Goal: Check status: Check status

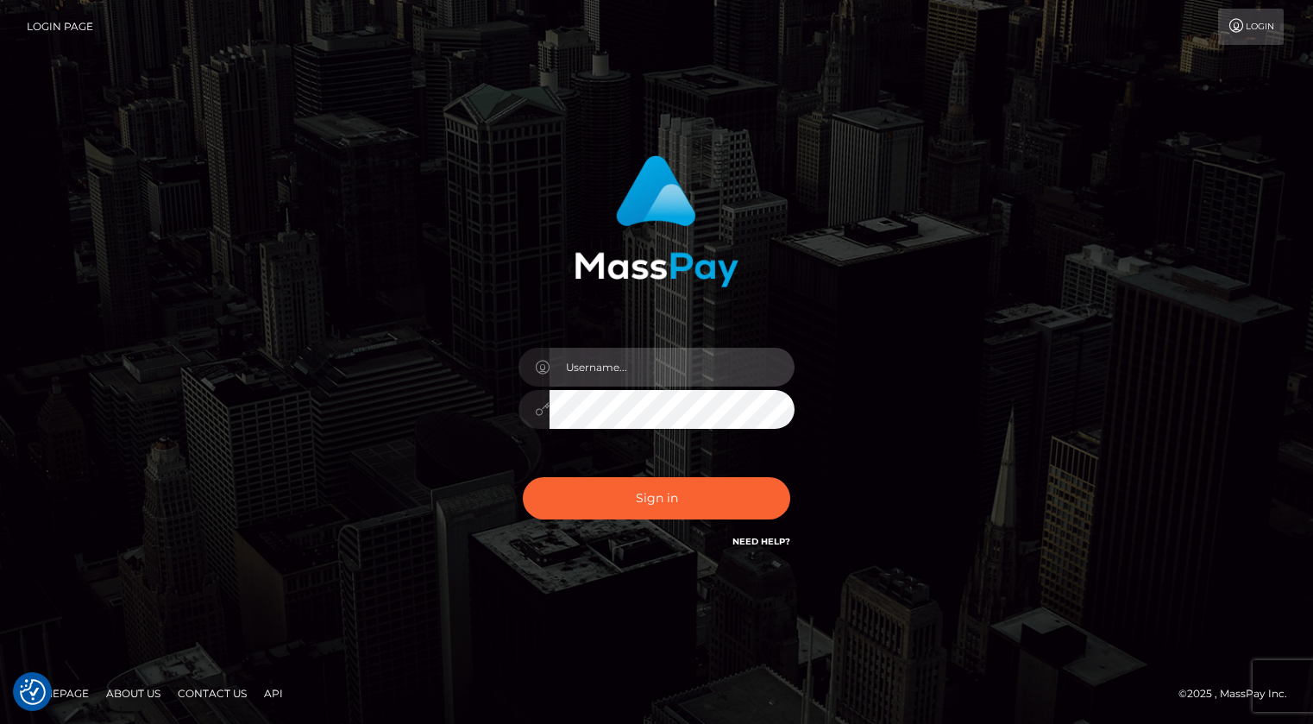
click at [665, 359] on input "text" at bounding box center [671, 367] width 245 height 39
type input "kevin.xcite"
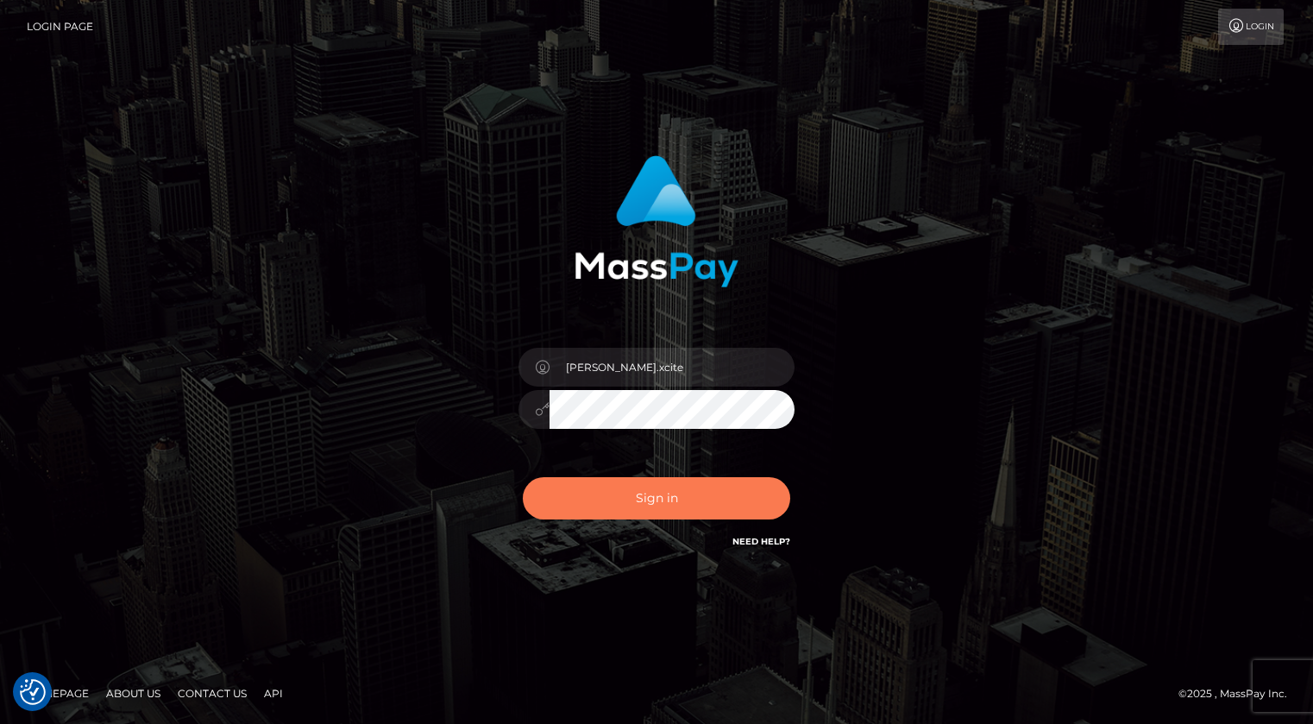
click at [627, 498] on button "Sign in" at bounding box center [656, 498] width 267 height 42
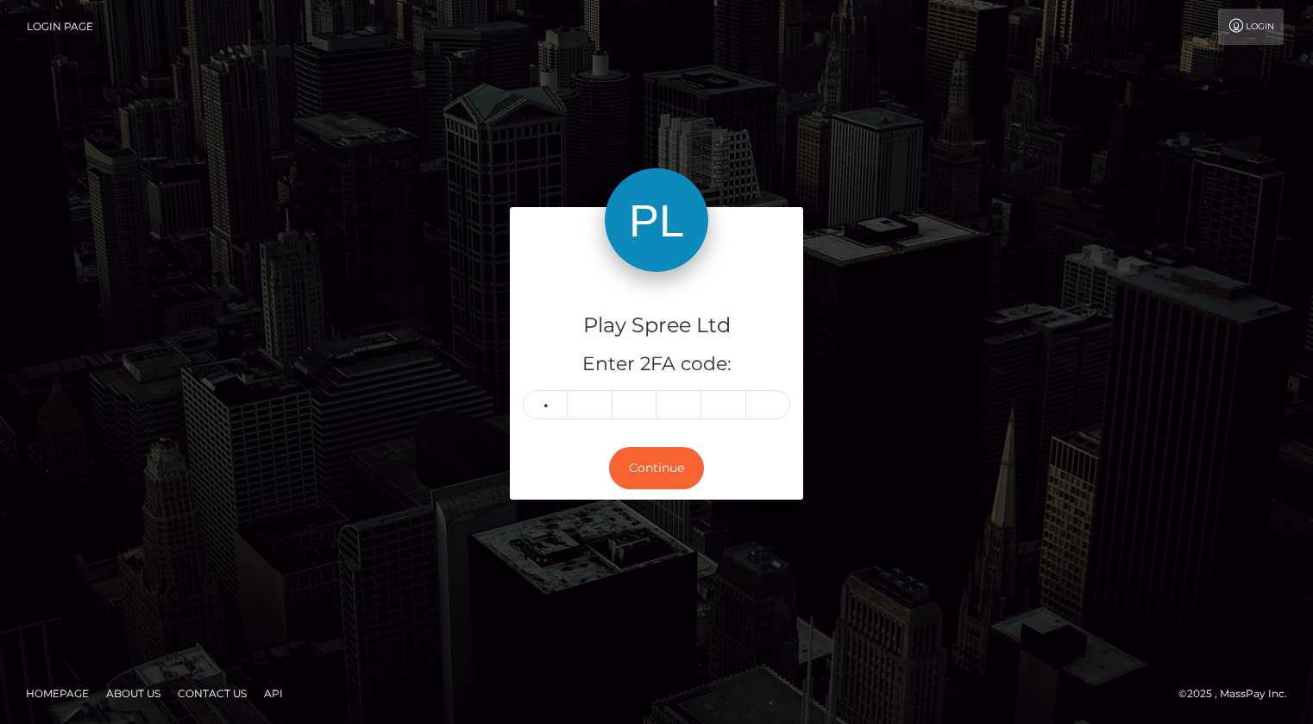
type input "9"
type input "3"
type input "8"
type input "3"
type input "0"
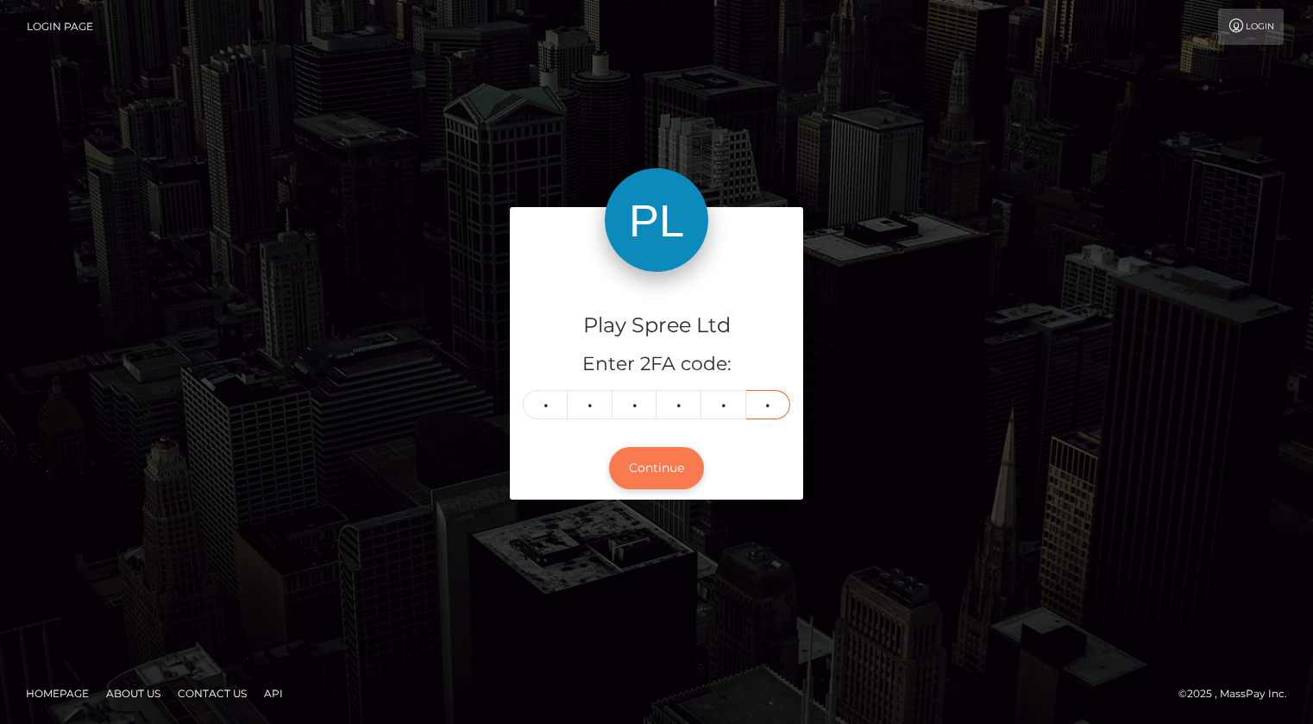
type input "8"
click at [676, 470] on button "Continue" at bounding box center [656, 468] width 95 height 42
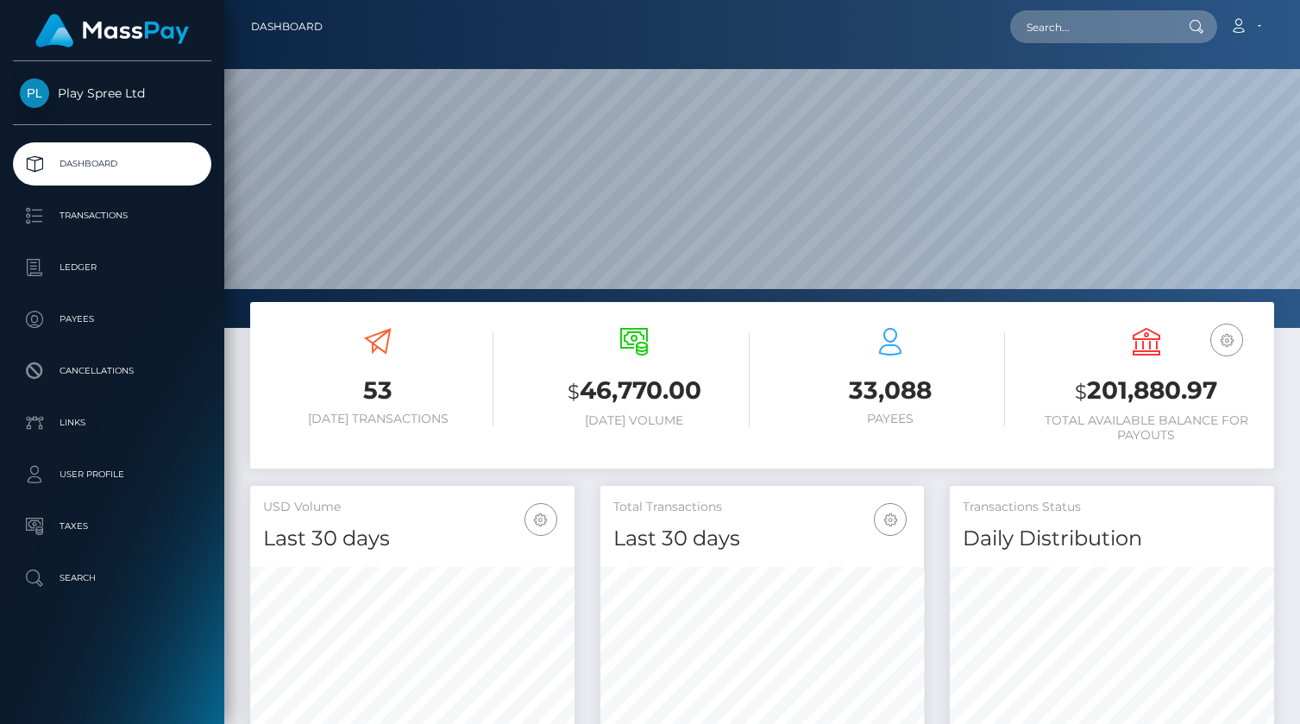
scroll to position [305, 324]
click at [1156, 392] on h3 "$ 201,880.97" at bounding box center [1146, 390] width 230 height 35
click at [1157, 392] on h3 "$ 201,880.97" at bounding box center [1146, 390] width 230 height 35
click at [1156, 393] on h3 "$ 201,880.97" at bounding box center [1146, 390] width 230 height 35
copy h3 "201,880.97"
